Goal: Navigation & Orientation: Find specific page/section

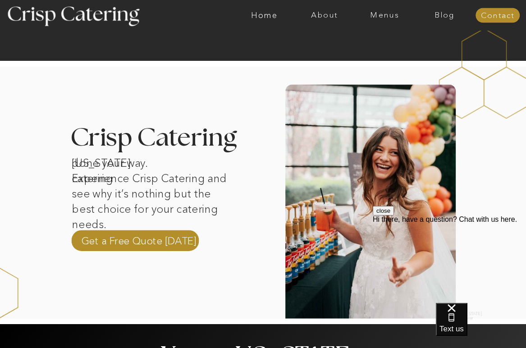
scroll to position [180, 0]
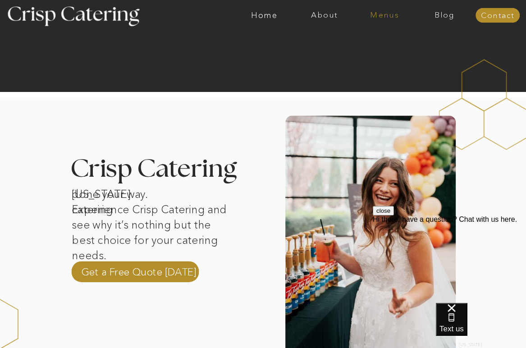
click at [379, 13] on nav "Menus" at bounding box center [385, 15] width 60 height 9
click at [385, 55] on nav "Winter (Sep-Feb)" at bounding box center [384, 51] width 72 height 8
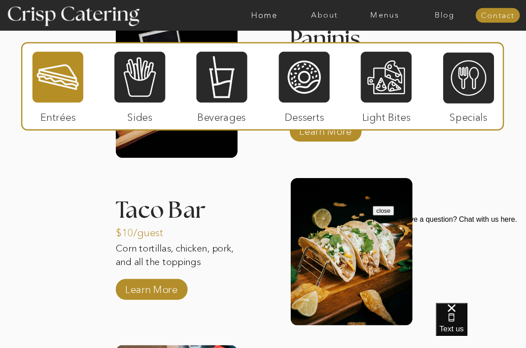
scroll to position [1109, 0]
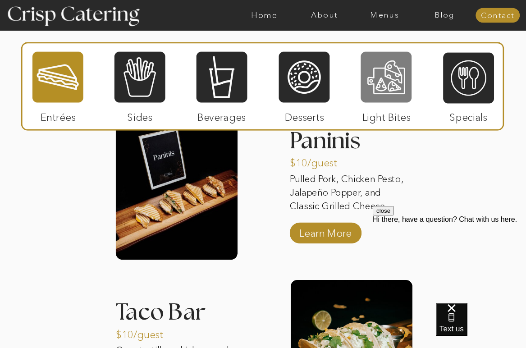
click at [400, 78] on div at bounding box center [386, 77] width 51 height 53
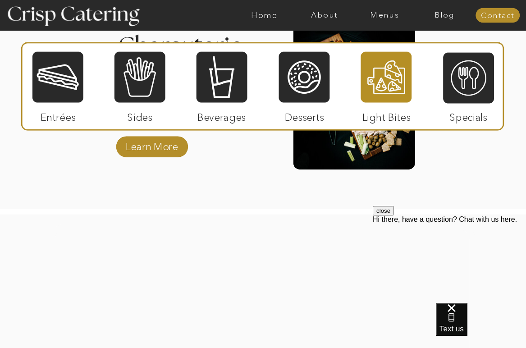
scroll to position [1059, 0]
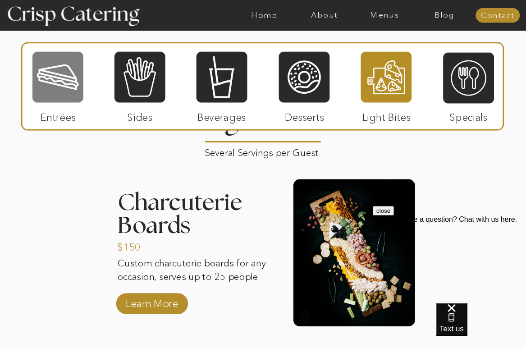
click at [43, 82] on div at bounding box center [57, 77] width 51 height 53
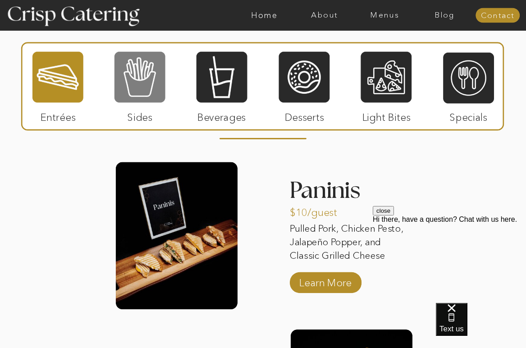
click at [164, 71] on div at bounding box center [139, 77] width 51 height 53
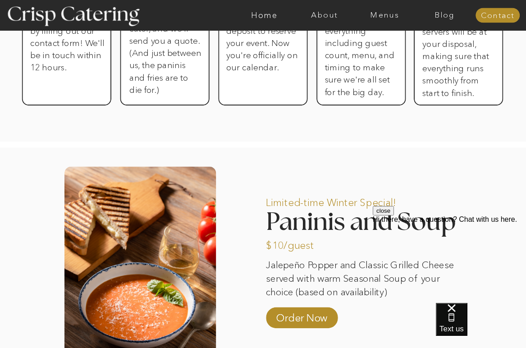
scroll to position [608, 0]
